Goal: Task Accomplishment & Management: Manage account settings

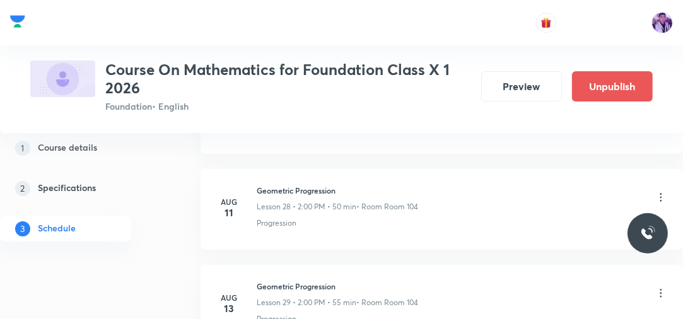
scroll to position [3904, 0]
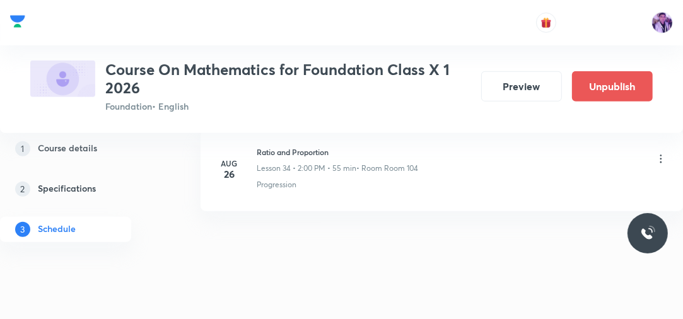
drag, startPoint x: 259, startPoint y: 141, endPoint x: 337, endPoint y: 131, distance: 79.5
click at [267, 146] on h6 "Ratio and Proportion" at bounding box center [337, 151] width 161 height 11
drag, startPoint x: 257, startPoint y: 141, endPoint x: 343, endPoint y: 131, distance: 86.4
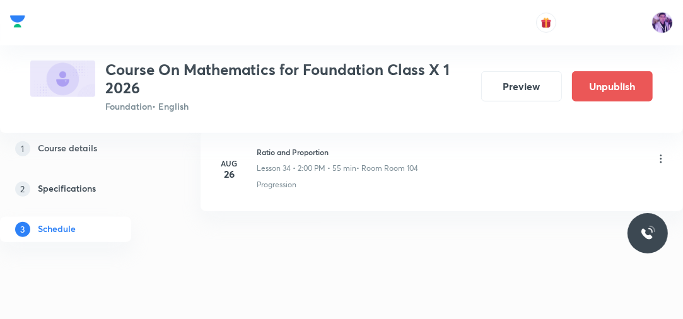
click at [252, 158] on div "Aug 26" at bounding box center [236, 168] width 40 height 21
drag, startPoint x: 258, startPoint y: 141, endPoint x: 337, endPoint y: 141, distance: 79.5
click at [337, 146] on h6 "Ratio and Proportion" at bounding box center [337, 151] width 161 height 11
copy h6 "Ratio and Proportion"
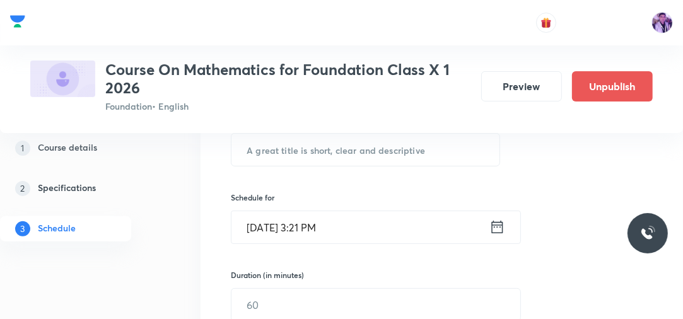
scroll to position [207, 0]
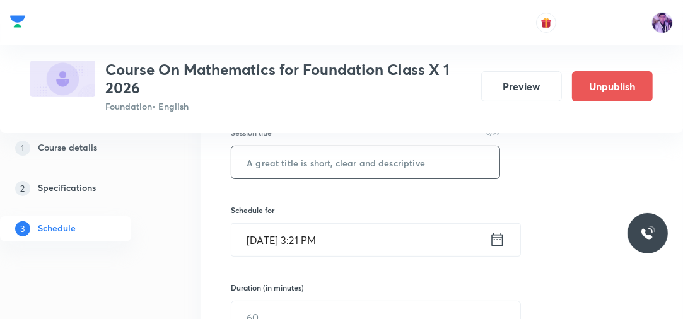
click at [349, 163] on input "text" at bounding box center [365, 162] width 268 height 32
paste input "Ratio and Proportion"
drag, startPoint x: 349, startPoint y: 163, endPoint x: 357, endPoint y: 169, distance: 10.0
click at [357, 169] on input "Ratio and Proportion" at bounding box center [365, 162] width 268 height 32
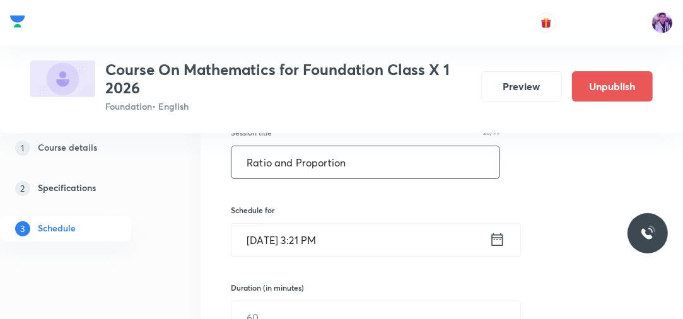
type input "Ratio and Proportion"
click at [308, 243] on input "Sep 2, 2025, 3:21 PM" at bounding box center [360, 240] width 258 height 32
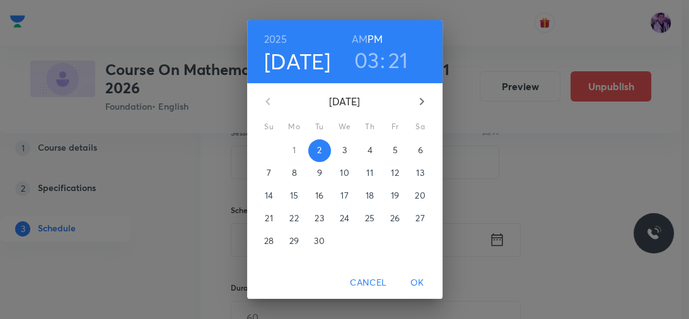
click at [364, 62] on h3 "03" at bounding box center [366, 60] width 25 height 26
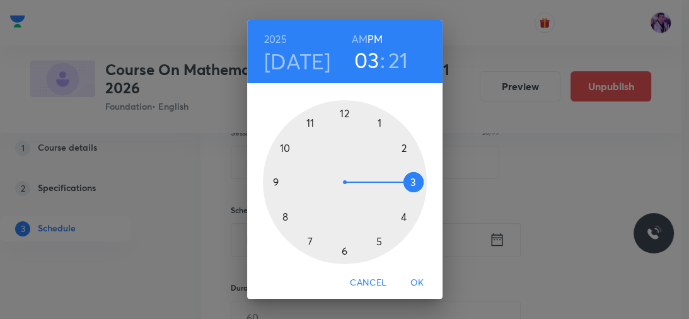
click at [401, 216] on div at bounding box center [345, 182] width 164 height 164
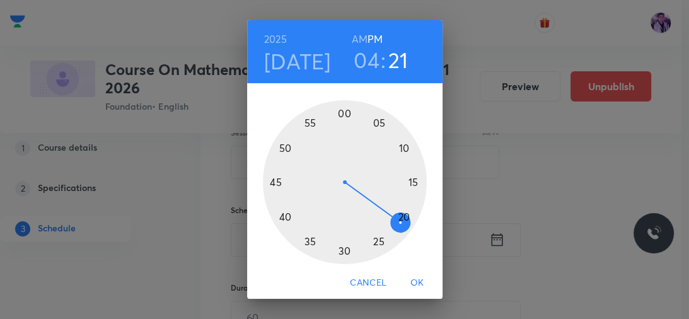
click at [342, 114] on div at bounding box center [345, 182] width 164 height 164
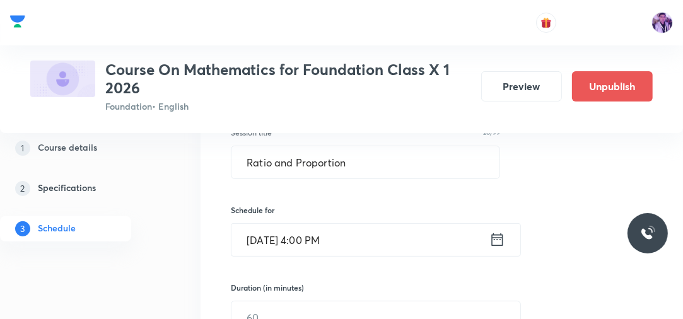
click at [308, 243] on input "Sep 2, 2025, 4:00 PM" at bounding box center [360, 240] width 258 height 32
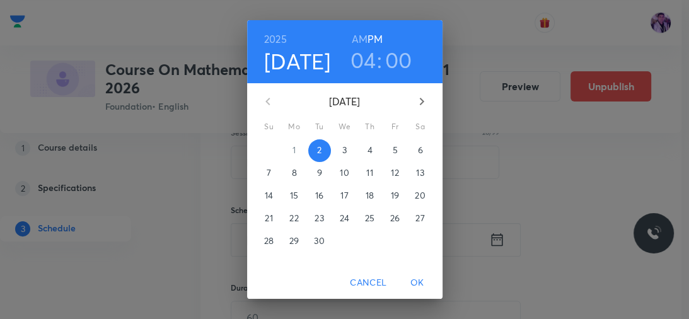
click at [363, 68] on h3 "04" at bounding box center [364, 60] width 26 height 26
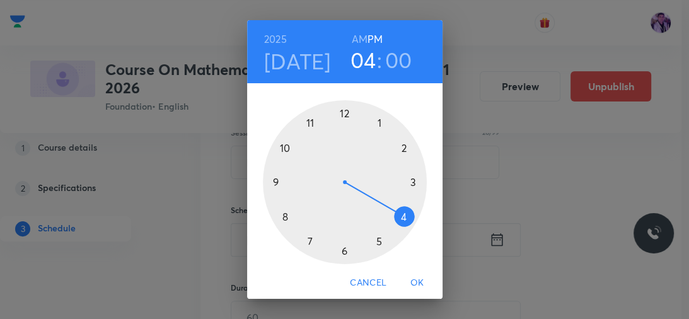
click at [409, 180] on div at bounding box center [345, 182] width 164 height 164
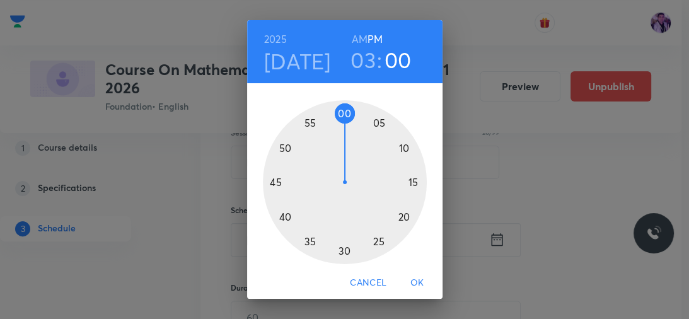
click at [339, 252] on div at bounding box center [345, 182] width 164 height 164
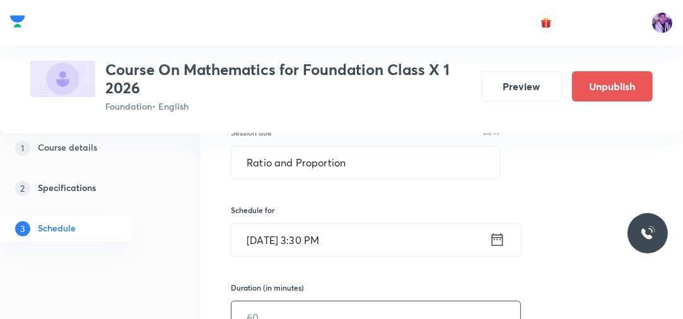
click at [273, 309] on input "text" at bounding box center [375, 317] width 289 height 32
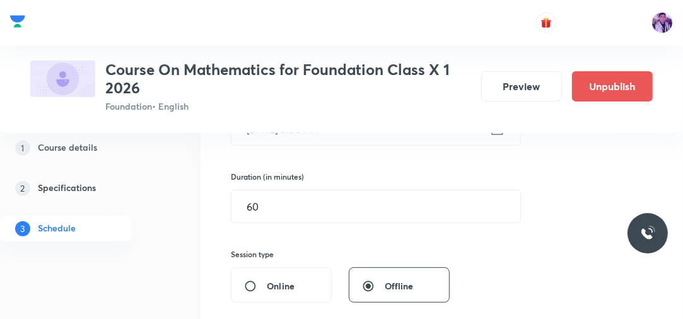
scroll to position [332, 0]
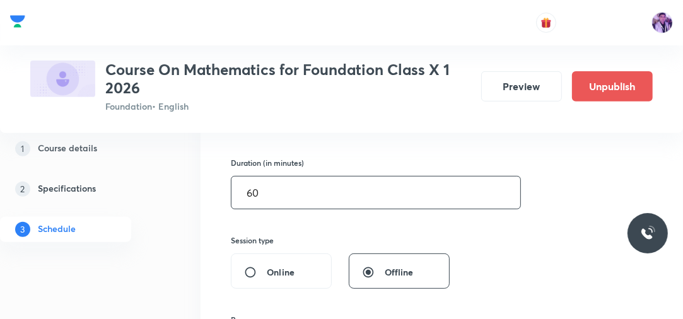
click at [298, 199] on input "60" at bounding box center [375, 193] width 289 height 32
type input "6"
type input "45"
click at [201, 185] on div "Session 35 Live class Session title 20/99 Ratio and Proportion ​ Schedule for S…" at bounding box center [442, 210] width 483 height 611
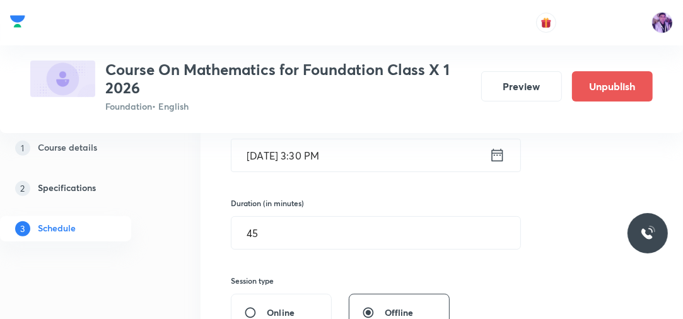
scroll to position [271, 0]
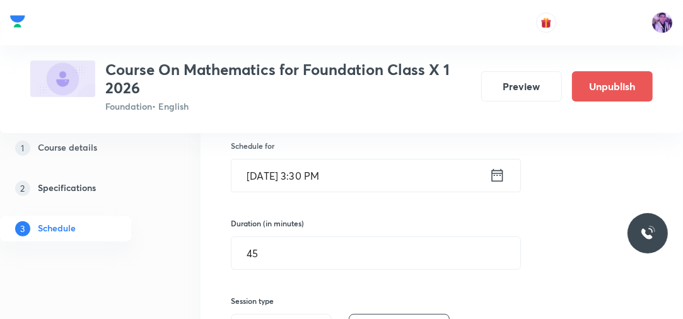
click at [313, 178] on input "Sep 2, 2025, 3:30 PM" at bounding box center [360, 176] width 258 height 32
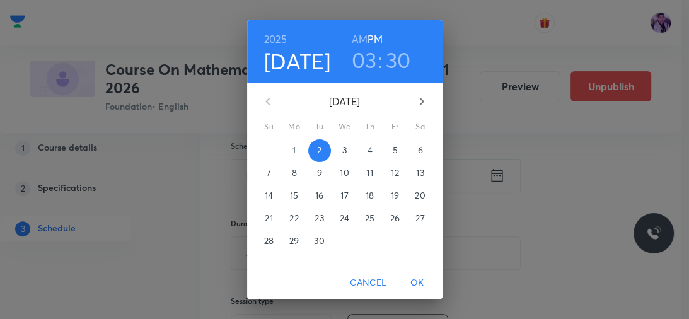
click at [396, 56] on h3 "30" at bounding box center [398, 60] width 25 height 26
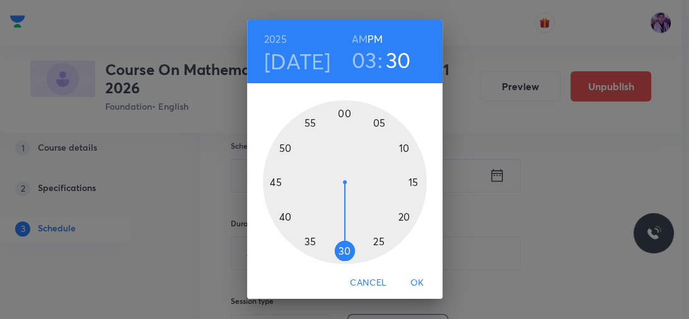
click at [305, 242] on div at bounding box center [345, 182] width 164 height 164
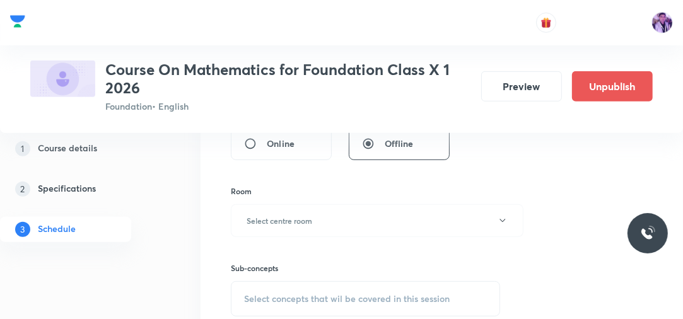
scroll to position [473, 0]
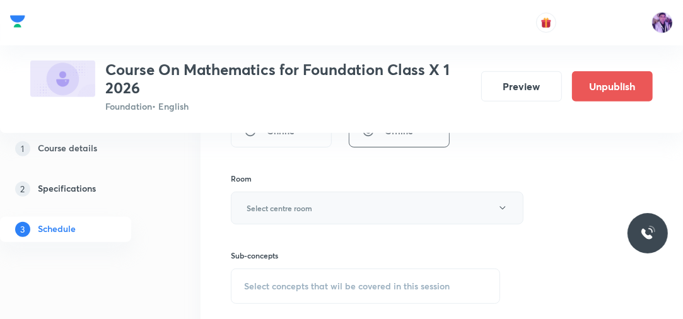
click at [293, 212] on button "Select centre room" at bounding box center [377, 208] width 293 height 33
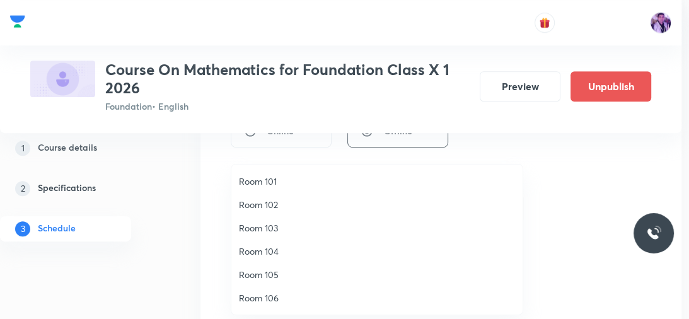
click at [270, 250] on span "Room 104" at bounding box center [377, 251] width 276 height 13
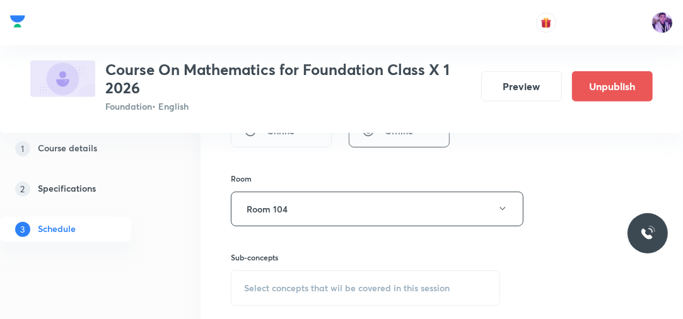
click at [269, 285] on span "Select concepts that wil be covered in this session" at bounding box center [347, 288] width 206 height 10
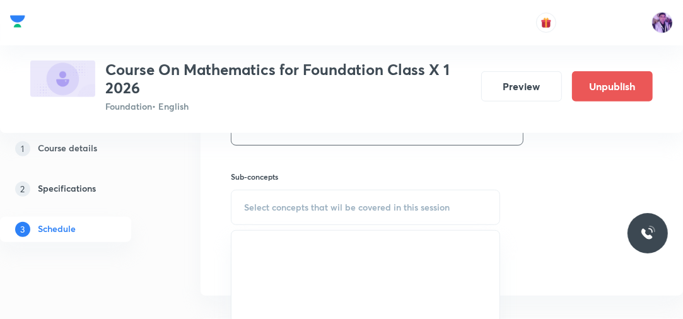
scroll to position [561, 0]
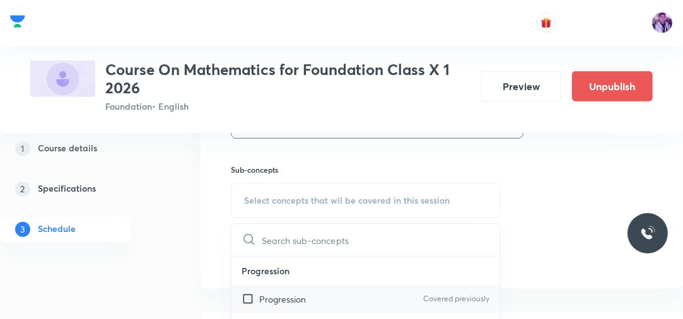
click at [262, 300] on p "Progression" at bounding box center [282, 299] width 47 height 13
checkbox input "true"
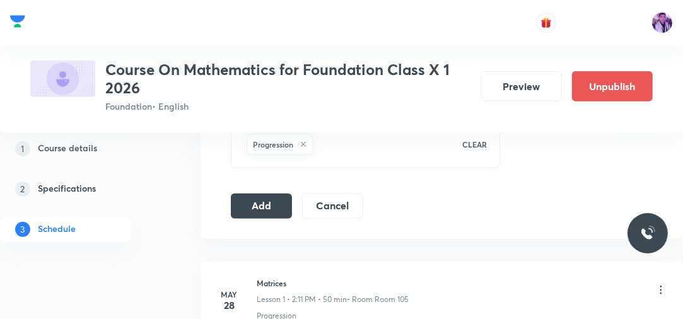
scroll to position [616, 0]
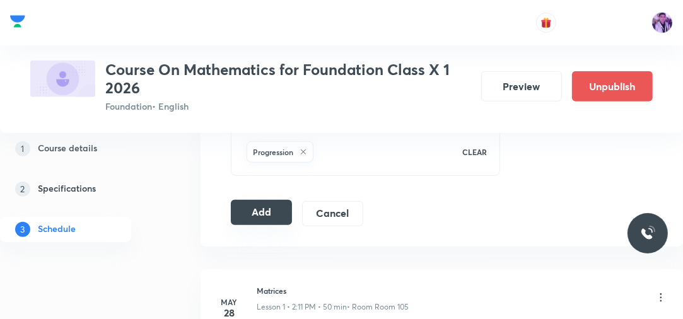
click at [260, 210] on button "Add" at bounding box center [261, 212] width 61 height 25
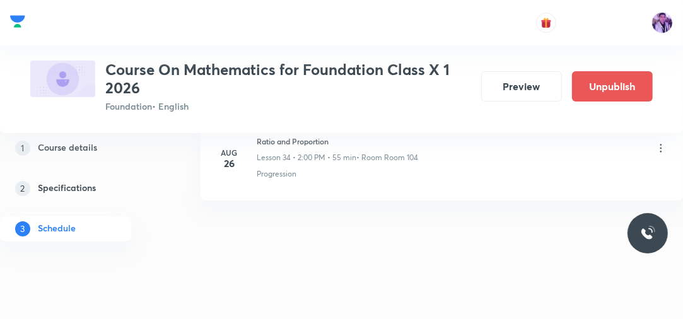
scroll to position [3348, 0]
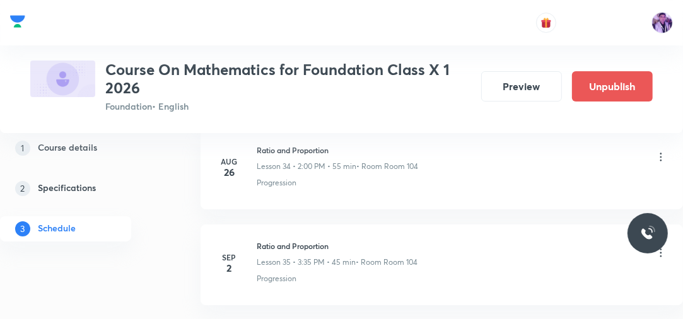
click at [255, 240] on div "Sep 2 Ratio and Proportion Lesson 35 • 3:35 PM • 45 min • Room Room 104 Progres…" at bounding box center [441, 262] width 451 height 44
click at [257, 240] on h6 "Ratio and Proportion" at bounding box center [337, 245] width 161 height 11
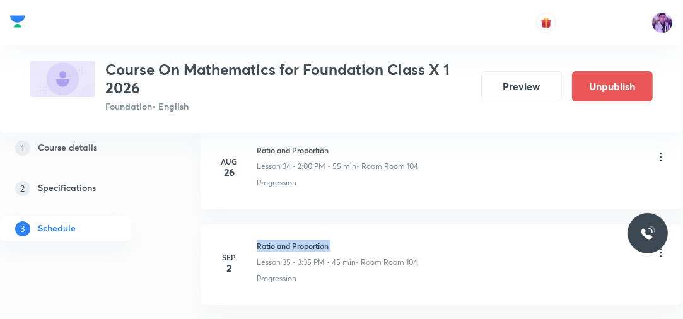
click at [257, 240] on h6 "Ratio and Proportion" at bounding box center [337, 245] width 161 height 11
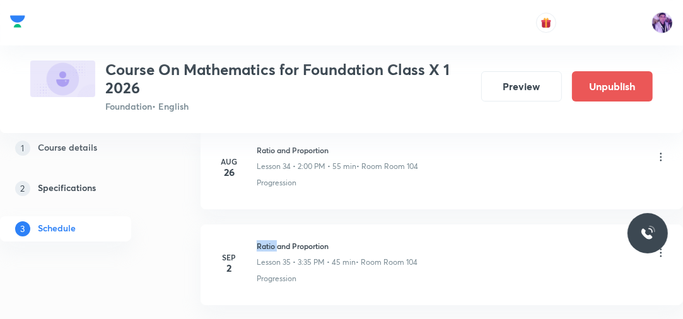
click at [257, 240] on h6 "Ratio and Proportion" at bounding box center [337, 245] width 161 height 11
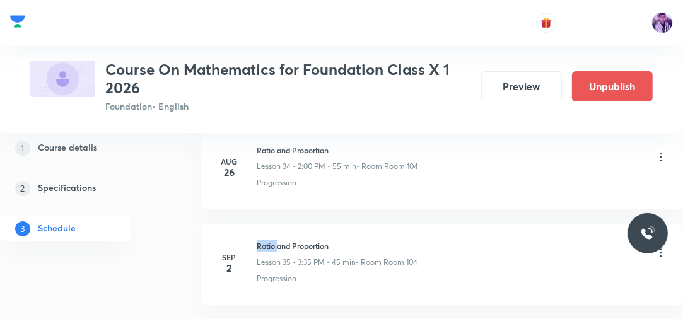
click at [257, 240] on h6 "Ratio and Proportion" at bounding box center [337, 245] width 161 height 11
click at [266, 240] on h6 "Ratio and Proportion" at bounding box center [337, 245] width 161 height 11
click at [288, 240] on h6 "Ratio and Proportion" at bounding box center [337, 245] width 161 height 11
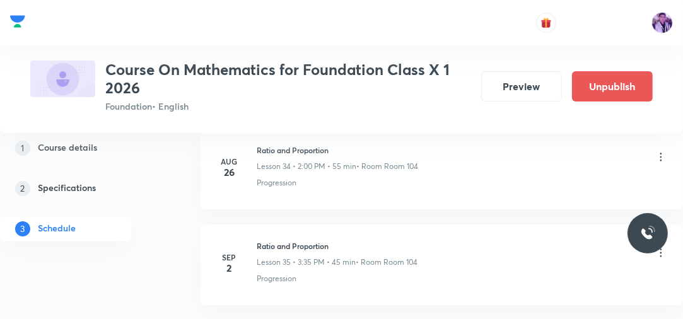
click at [259, 240] on h6 "Ratio and Proportion" at bounding box center [337, 245] width 161 height 11
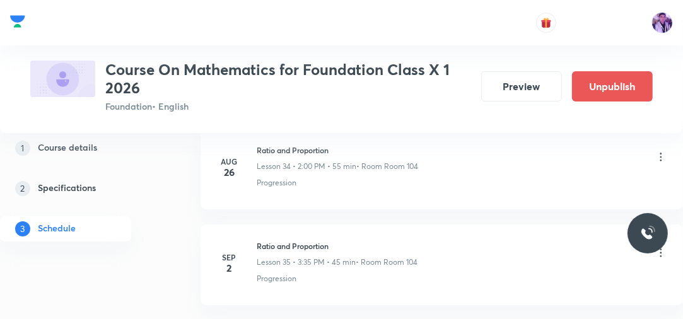
click at [258, 144] on h6 "Ratio and Proportion" at bounding box center [337, 149] width 161 height 11
click at [272, 144] on h6 "Ratio and Proportion" at bounding box center [337, 149] width 161 height 11
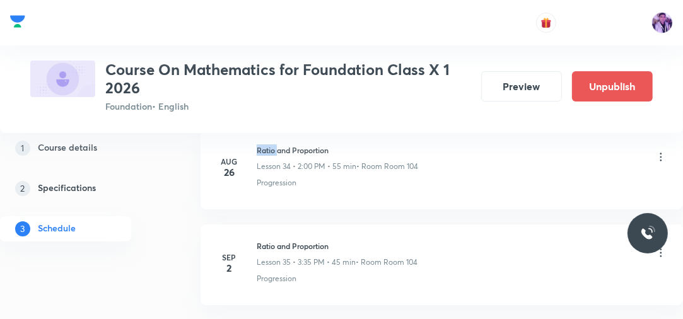
click at [272, 144] on h6 "Ratio and Proportion" at bounding box center [337, 149] width 161 height 11
click at [297, 144] on h6 "Ratio and Proportion" at bounding box center [337, 149] width 161 height 11
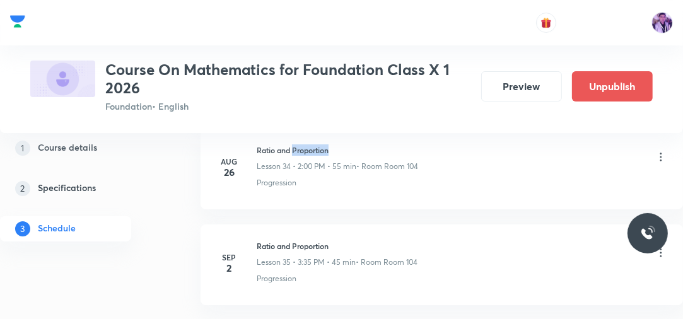
scroll to position [3443, 0]
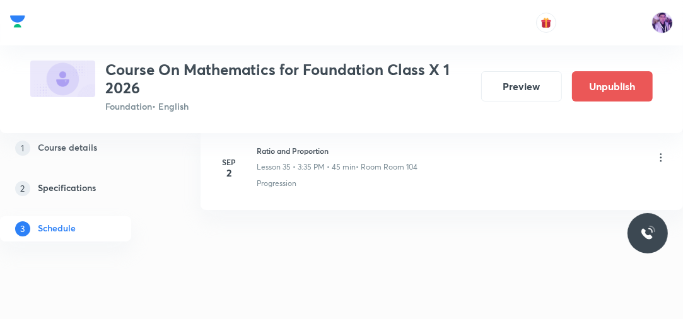
click at [660, 151] on icon at bounding box center [661, 157] width 13 height 13
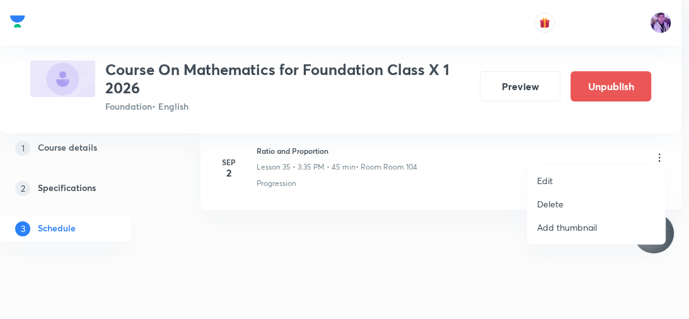
click at [550, 199] on p "Delete" at bounding box center [550, 203] width 26 height 13
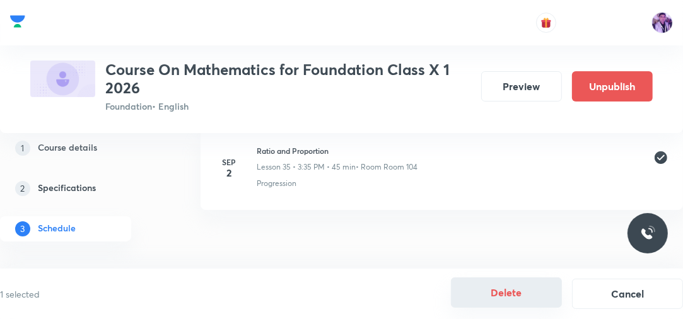
click at [520, 292] on button "Delete" at bounding box center [506, 293] width 111 height 30
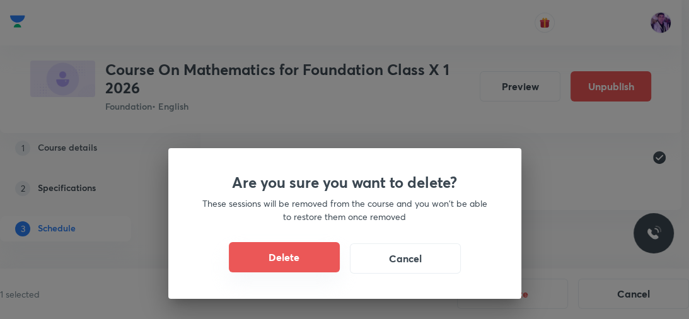
click at [296, 247] on button "Delete" at bounding box center [284, 257] width 111 height 30
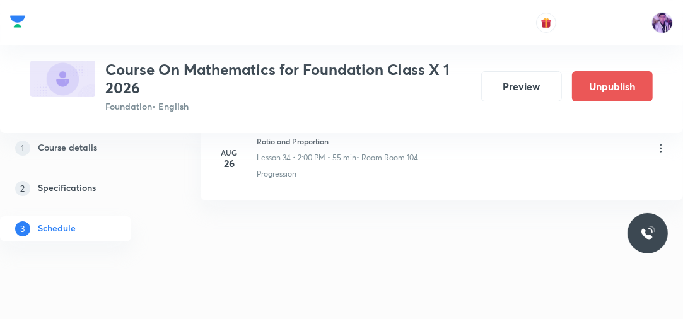
scroll to position [3348, 0]
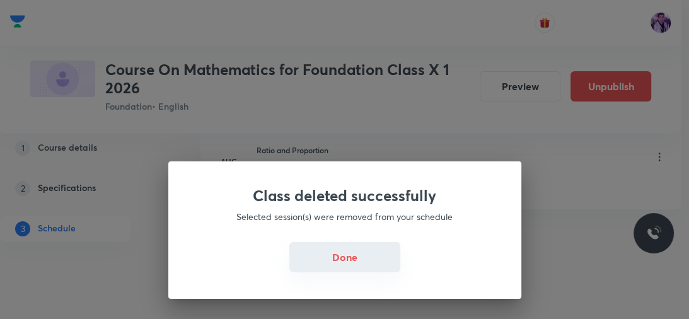
click at [353, 253] on button "Done" at bounding box center [345, 257] width 111 height 30
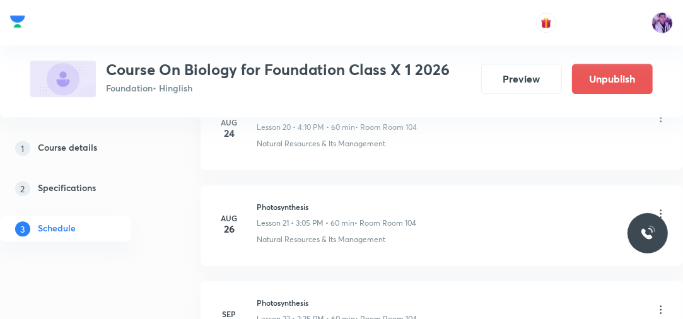
scroll to position [2741, 0]
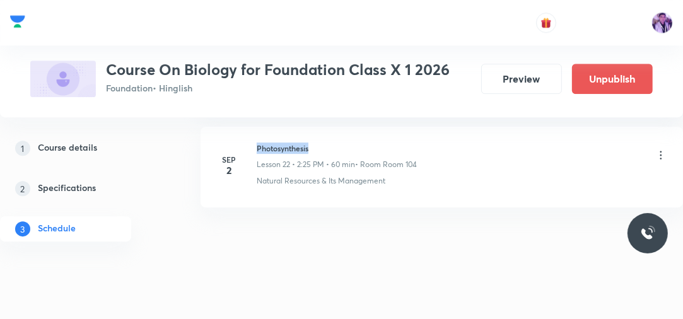
drag, startPoint x: 259, startPoint y: 138, endPoint x: 330, endPoint y: 131, distance: 71.7
click at [330, 131] on li "[DATE] Photosynthesis Lesson 22 • 2:25 PM • 60 min • Room Room 104 Natural Reso…" at bounding box center [442, 167] width 483 height 81
copy h6 "Photosynthesis"
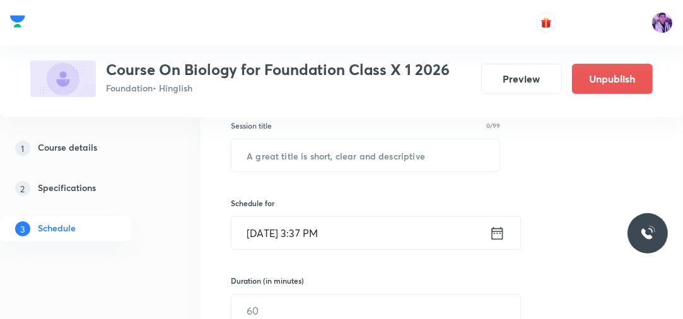
scroll to position [202, 0]
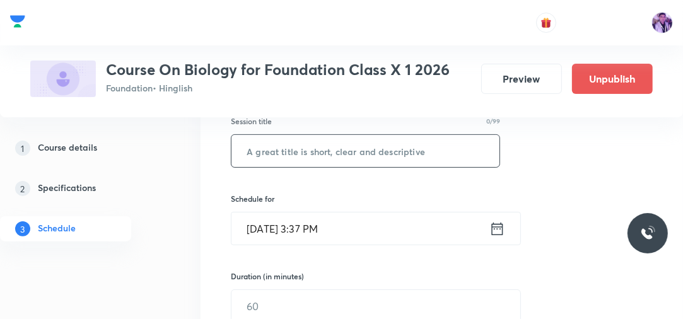
click at [452, 152] on input "text" at bounding box center [365, 151] width 268 height 32
paste input "Photosynthesis"
type input "Photosynthesis"
click at [319, 226] on input "[DATE] 3:37 PM" at bounding box center [360, 229] width 258 height 32
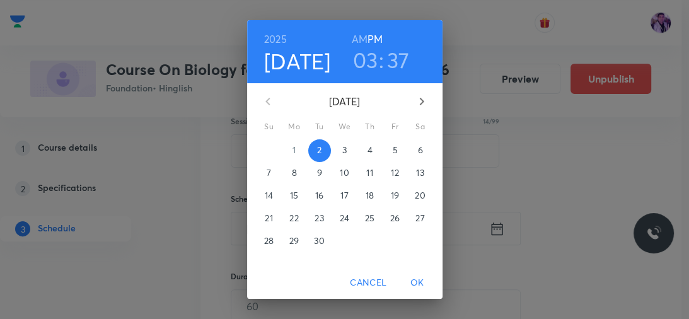
click at [390, 69] on h3 "37" at bounding box center [398, 60] width 23 height 26
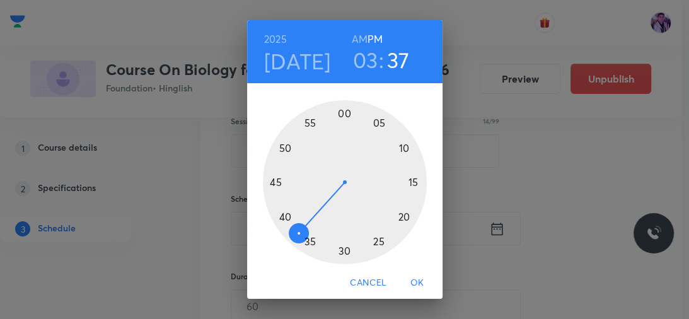
click at [275, 184] on div at bounding box center [345, 182] width 164 height 164
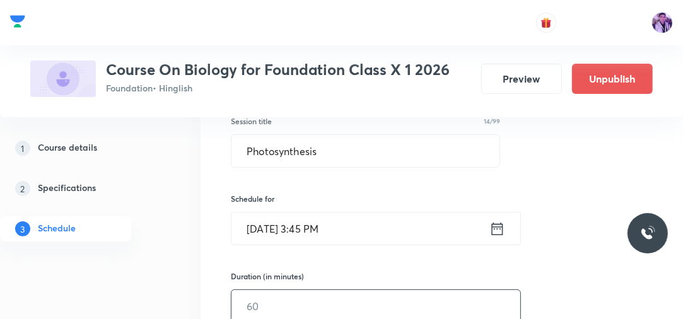
click at [250, 298] on input "text" at bounding box center [375, 306] width 289 height 32
click at [265, 300] on input "45" at bounding box center [375, 306] width 289 height 32
type input "40"
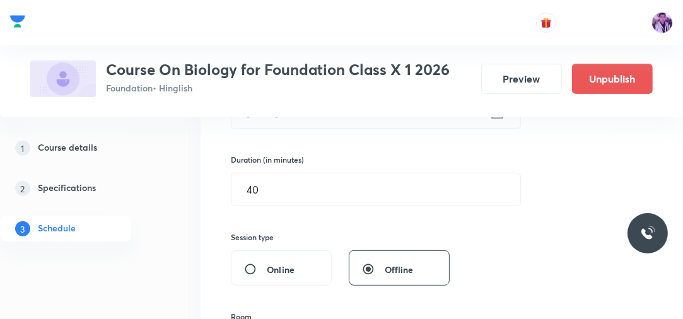
scroll to position [384, 0]
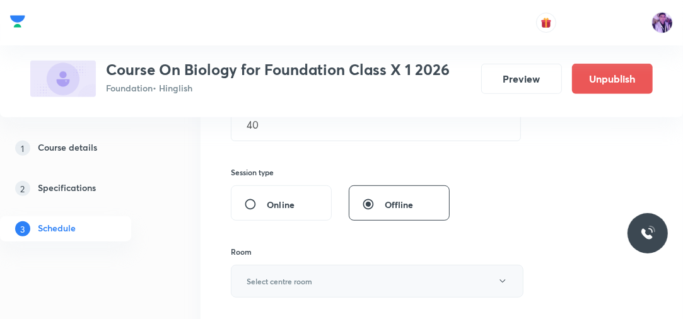
click at [273, 286] on button "Select centre room" at bounding box center [377, 281] width 293 height 33
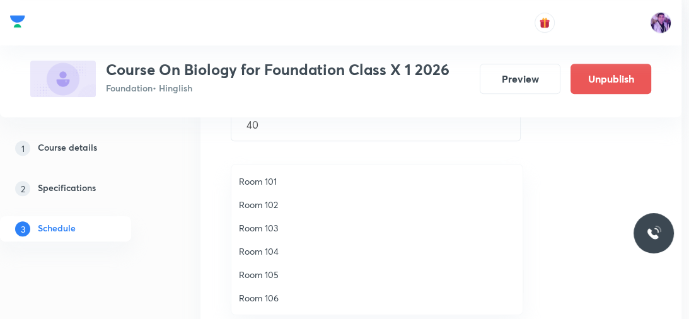
click at [288, 254] on span "Room 104" at bounding box center [377, 251] width 276 height 13
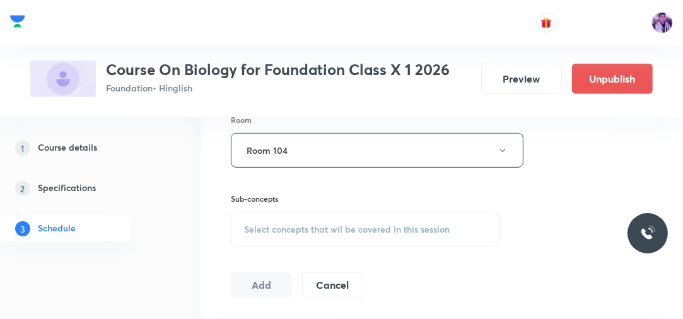
scroll to position [525, 0]
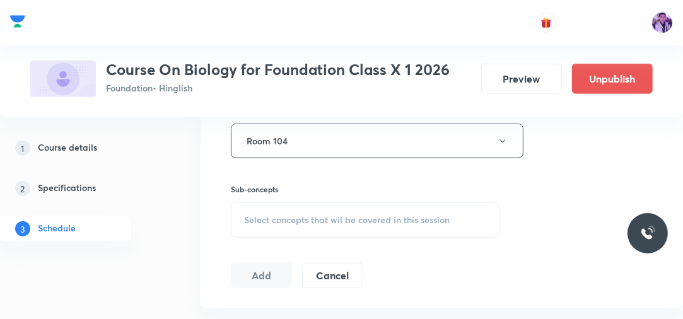
click at [295, 218] on span "Select concepts that wil be covered in this session" at bounding box center [347, 220] width 206 height 10
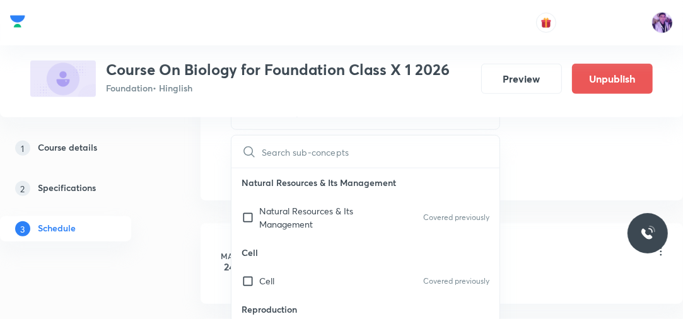
scroll to position [643, 0]
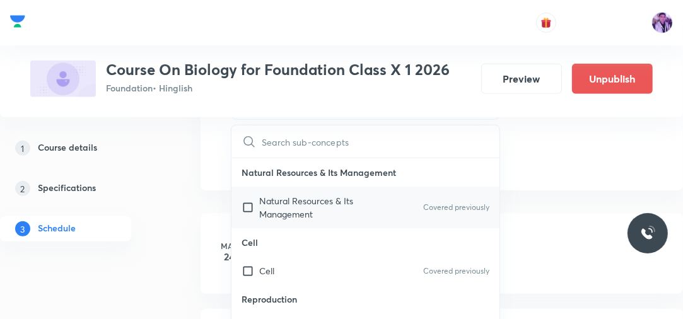
click at [288, 204] on p "Natural Resources & Its Management" at bounding box center [322, 207] width 127 height 26
checkbox input "true"
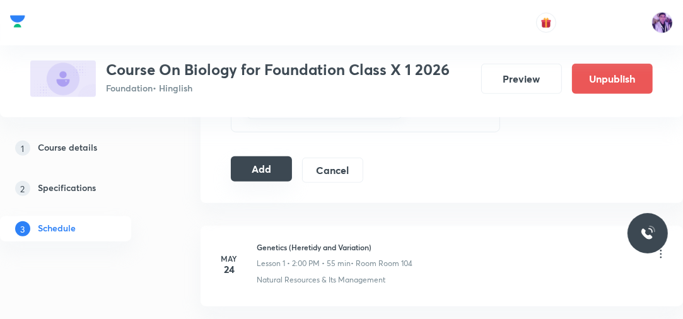
click at [259, 160] on button "Add" at bounding box center [261, 168] width 61 height 25
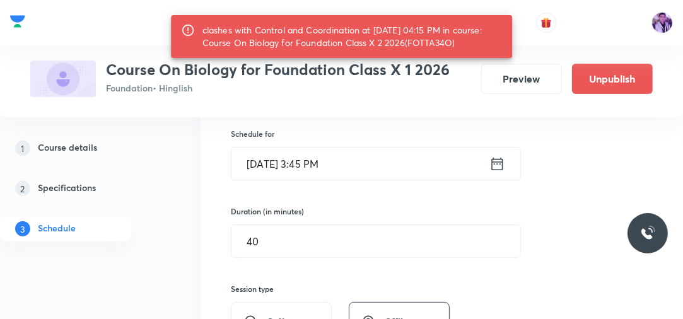
scroll to position [272, 0]
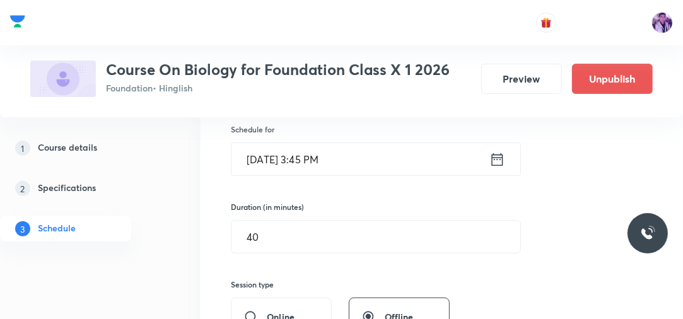
click at [312, 167] on input "[DATE] 3:45 PM" at bounding box center [360, 159] width 258 height 32
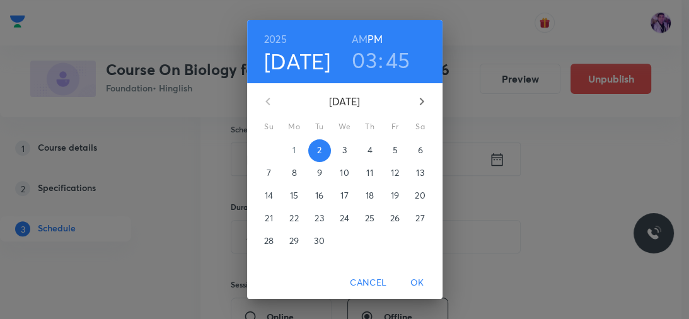
click at [365, 58] on h3 "03" at bounding box center [364, 60] width 25 height 26
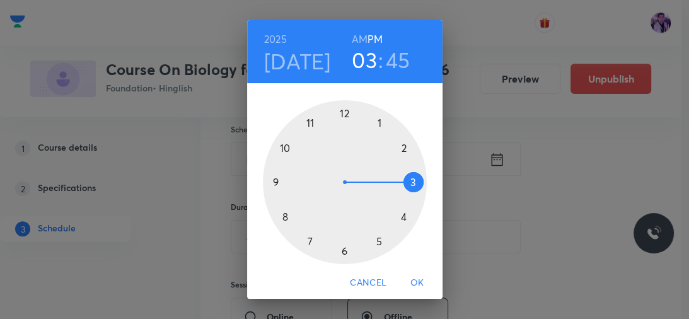
click at [363, 305] on div "[DATE] 03 : 45 AM PM 1 2 3 4 5 6 7 8 9 10 11 12 Cancel OK" at bounding box center [344, 159] width 689 height 319
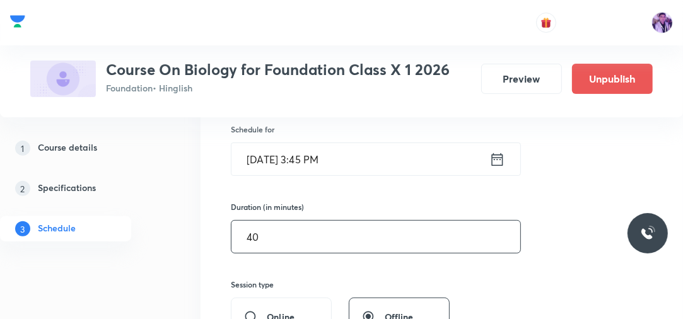
click at [290, 242] on input "40" at bounding box center [375, 237] width 289 height 32
type input "4"
type input "0"
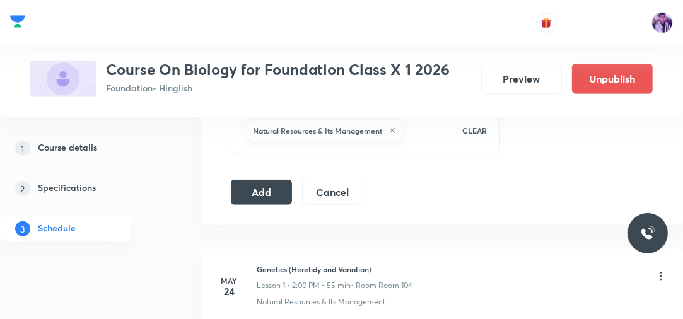
scroll to position [636, 0]
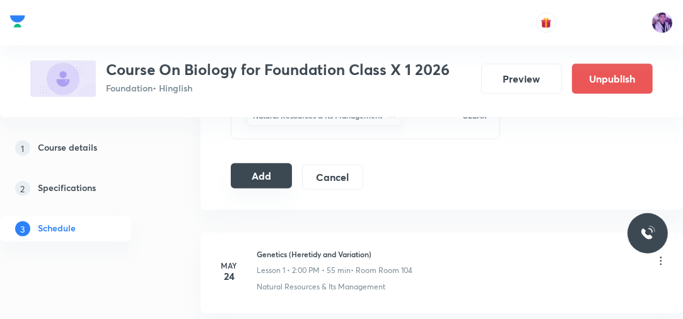
type input "30"
click at [286, 163] on button "Add" at bounding box center [261, 175] width 61 height 25
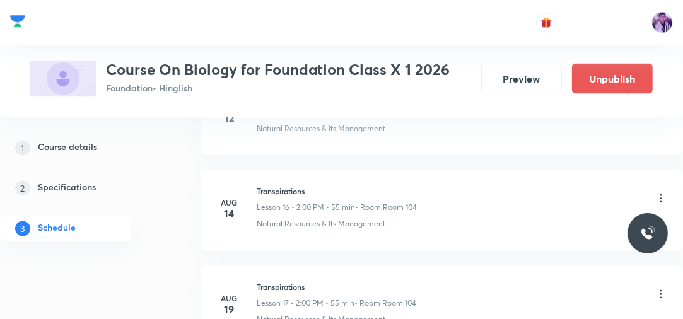
scroll to position [2280, 0]
